Goal: Transaction & Acquisition: Purchase product/service

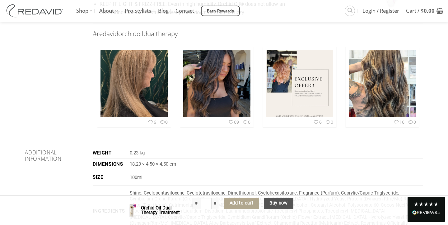
scroll to position [1031, 0]
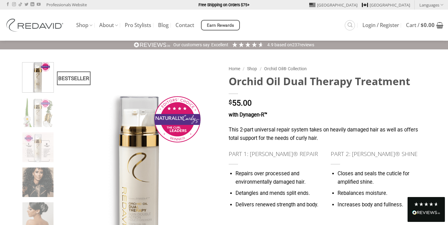
click at [295, 76] on h1 "Orchid Oil Dual Therapy Treatment" at bounding box center [326, 81] width 194 height 13
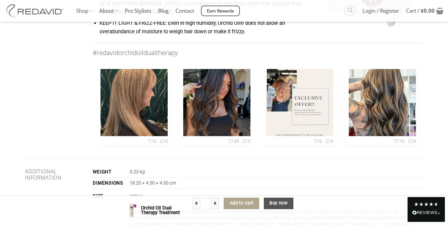
scroll to position [1008, 0]
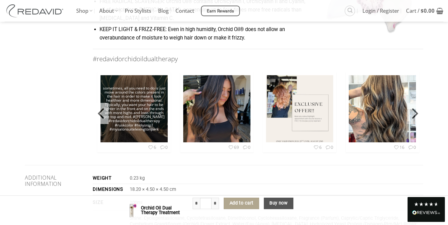
click at [152, 120] on img at bounding box center [133, 108] width 67 height 67
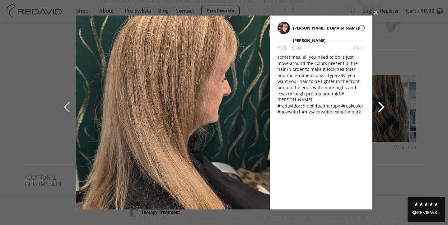
click at [380, 109] on icon at bounding box center [381, 106] width 7 height 26
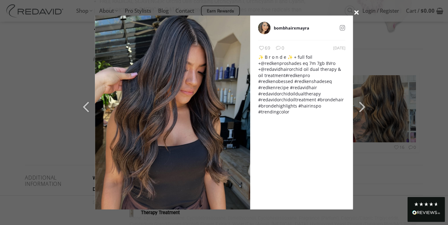
click at [356, 13] on icon at bounding box center [356, 12] width 9 height 8
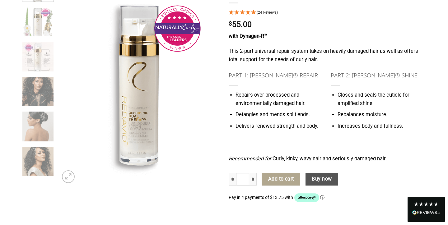
scroll to position [0, 0]
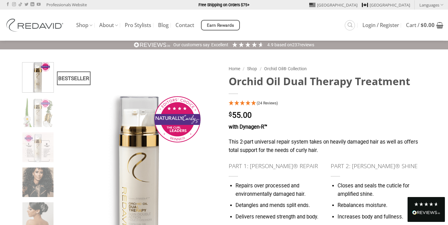
click at [40, 27] on img at bounding box center [36, 25] width 62 height 13
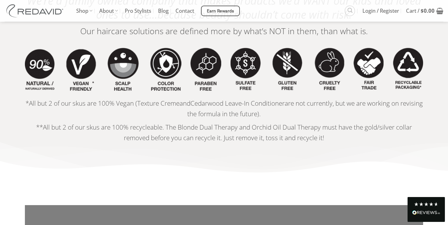
scroll to position [1218, 0]
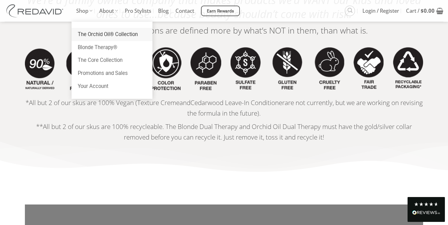
click at [118, 39] on link "The Orchid Oil® Collection" at bounding box center [112, 34] width 81 height 13
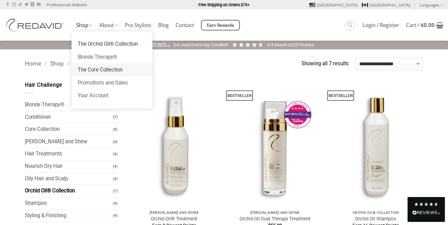
click at [102, 70] on link "The Core Collection" at bounding box center [112, 69] width 81 height 13
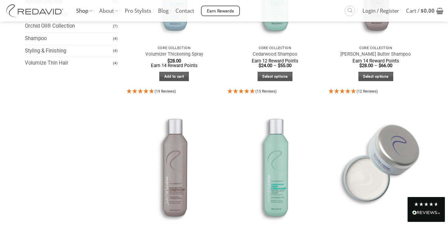
scroll to position [127, 0]
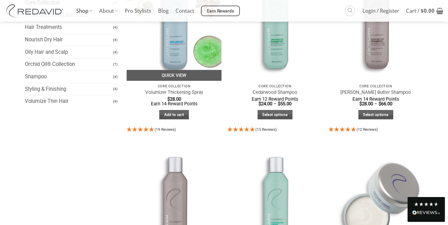
click at [176, 65] on img at bounding box center [174, 18] width 95 height 126
